Goal: Navigation & Orientation: Find specific page/section

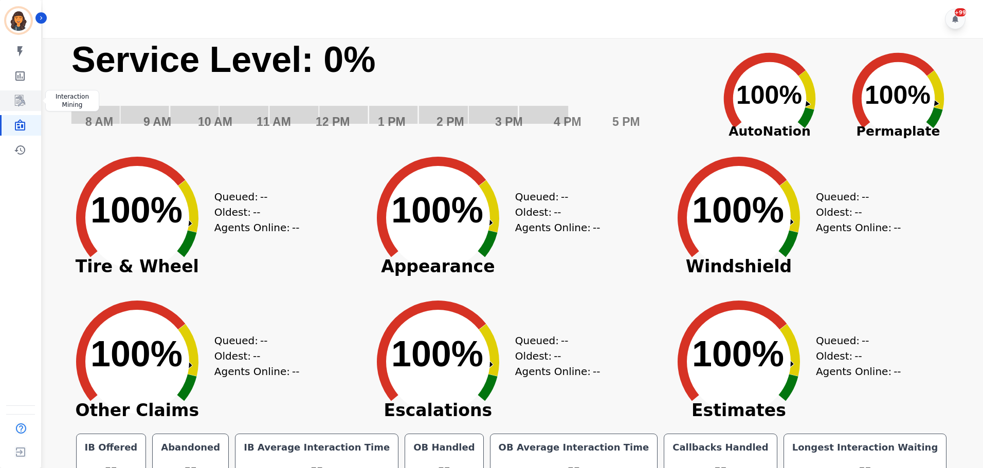
click at [26, 100] on icon "Sidebar" at bounding box center [20, 101] width 12 height 12
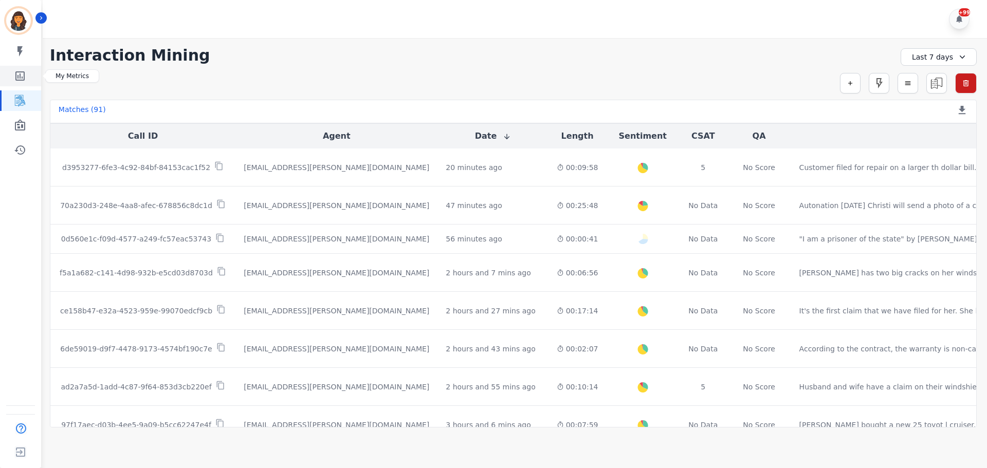
click at [24, 79] on icon "Sidebar" at bounding box center [19, 75] width 9 height 9
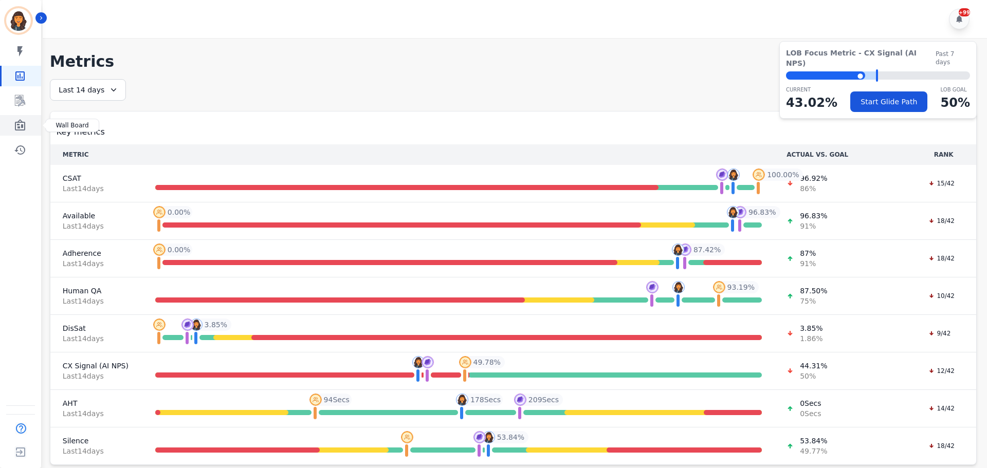
click at [19, 124] on icon "Sidebar" at bounding box center [20, 124] width 10 height 11
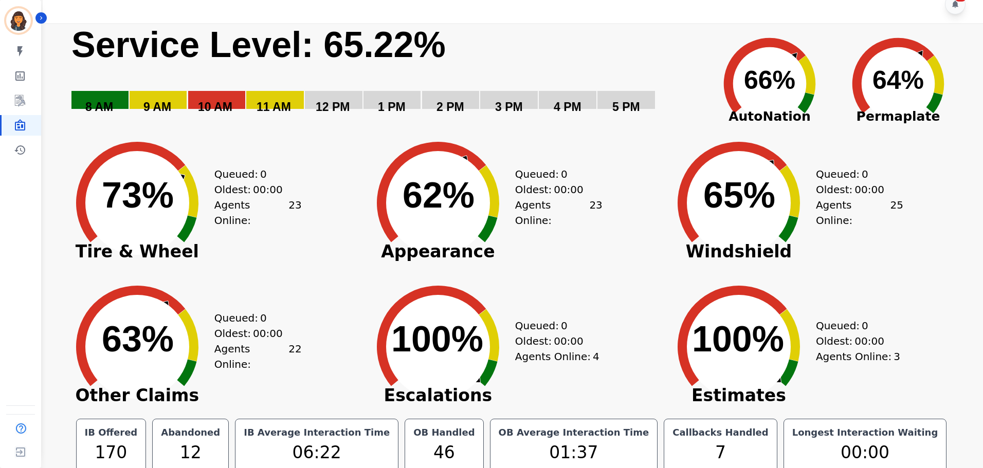
scroll to position [23, 0]
